Goal: Information Seeking & Learning: Learn about a topic

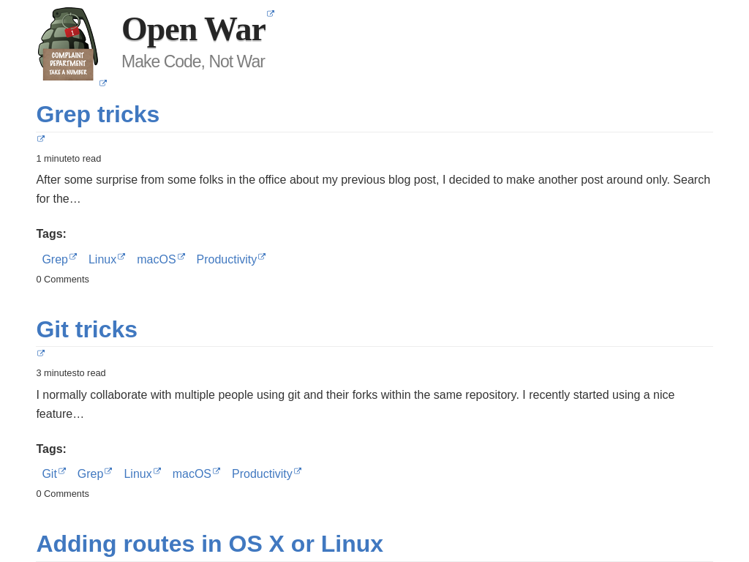
scroll to position [7818, 0]
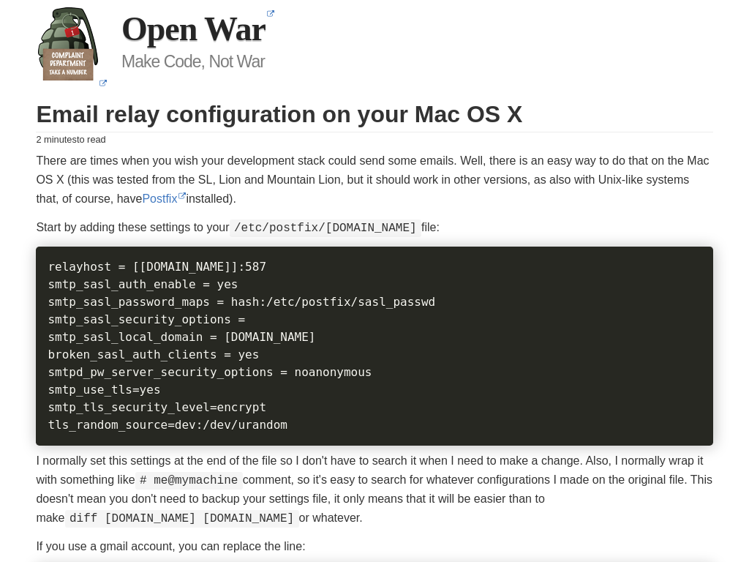
scroll to position [1980, 0]
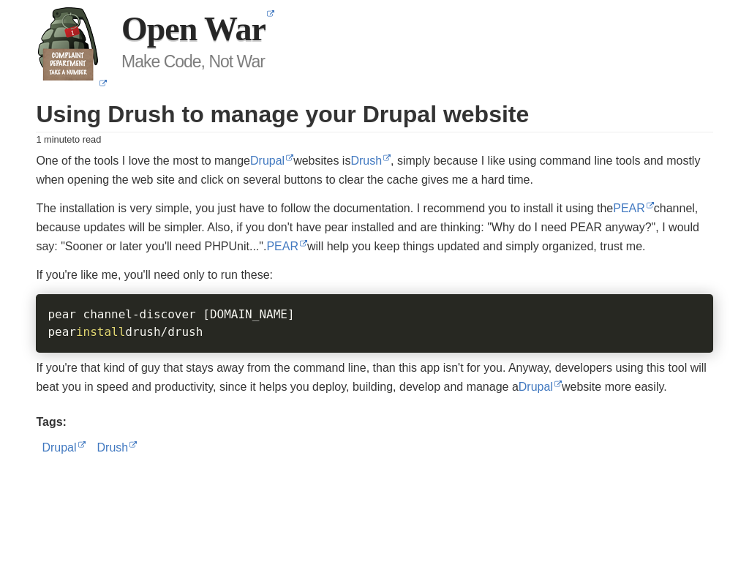
scroll to position [1021, 0]
